Goal: Information Seeking & Learning: Learn about a topic

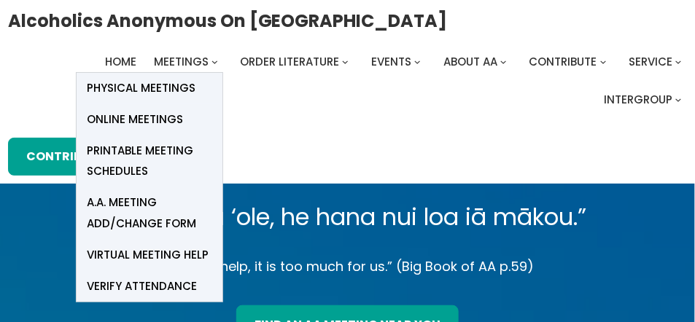
click at [136, 117] on span "Online Meetings" at bounding box center [135, 119] width 96 height 20
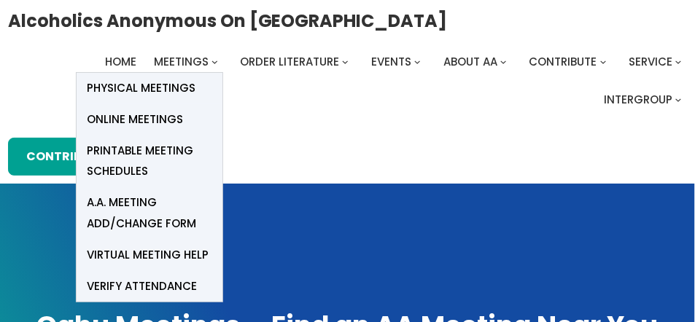
click at [150, 117] on span "Online Meetings" at bounding box center [135, 119] width 96 height 20
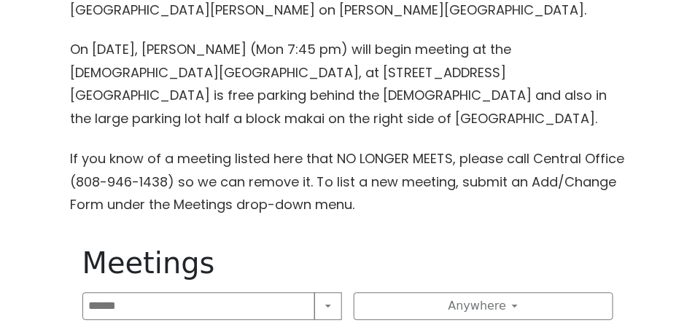
scroll to position [845, 0]
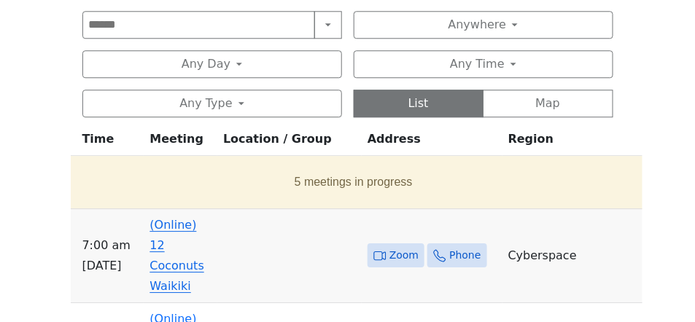
click at [154, 218] on link "(Online) 12 Coconuts Waikiki" at bounding box center [176, 255] width 54 height 75
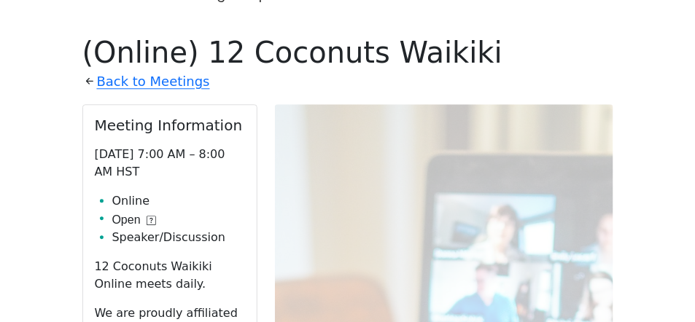
scroll to position [1056, 0]
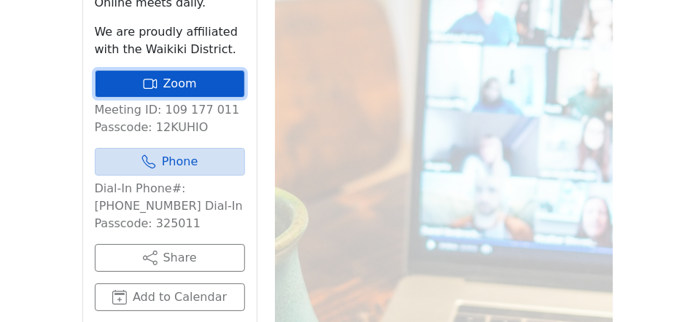
click at [168, 70] on link "Zoom" at bounding box center [170, 84] width 150 height 28
